Goal: Task Accomplishment & Management: Use online tool/utility

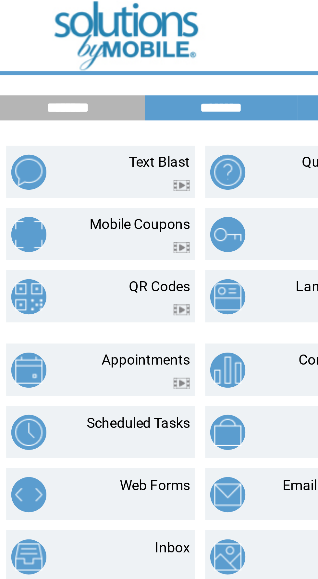
click at [84, 51] on link "Text Blast" at bounding box center [79, 52] width 20 height 5
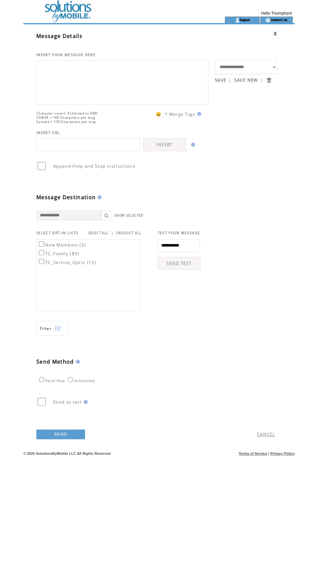
click at [154, 83] on textarea at bounding box center [122, 81] width 165 height 39
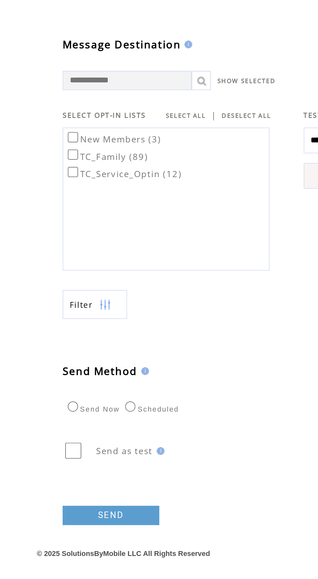
type textarea "**********"
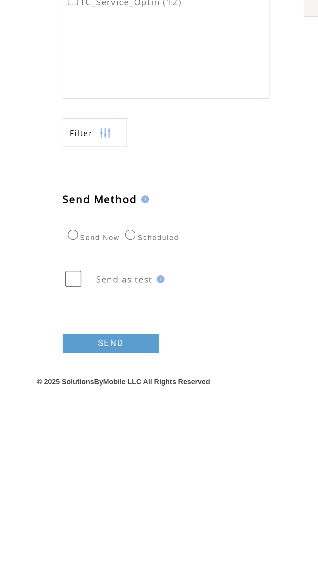
click at [75, 439] on link "SEND" at bounding box center [60, 435] width 49 height 10
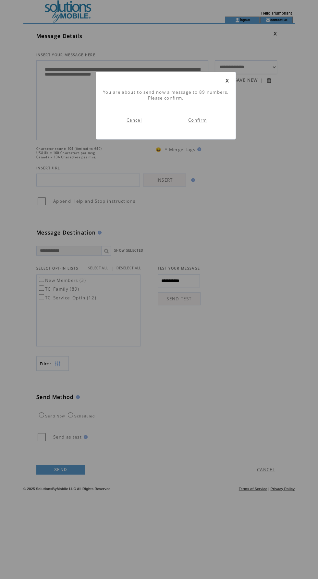
click at [216, 127] on td "Confirm" at bounding box center [197, 119] width 63 height 25
click at [203, 120] on link "Confirm" at bounding box center [197, 120] width 18 height 6
